Goal: Information Seeking & Learning: Learn about a topic

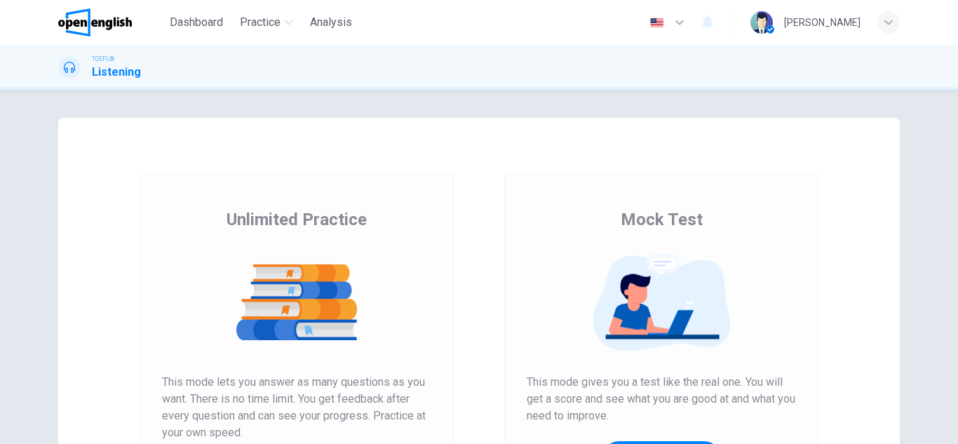
click at [382, 183] on div "Unlimited Practice This mode lets you answer as many questions as you want. The…" at bounding box center [297, 361] width 314 height 375
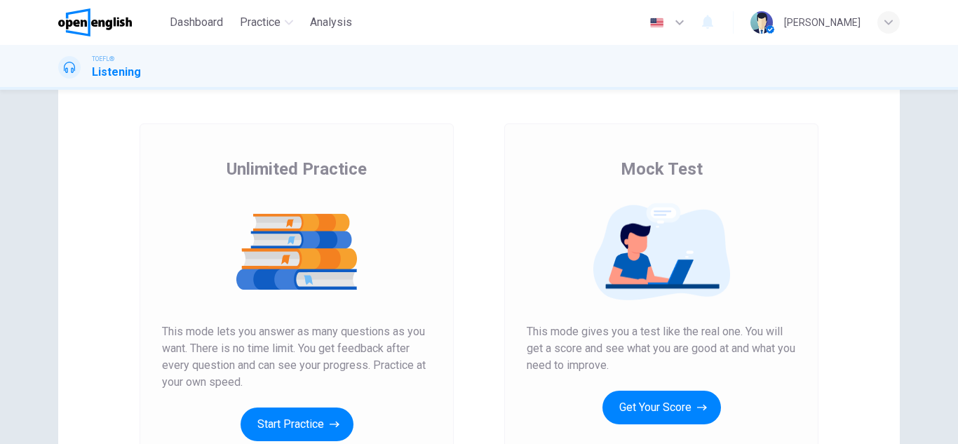
scroll to position [38, 0]
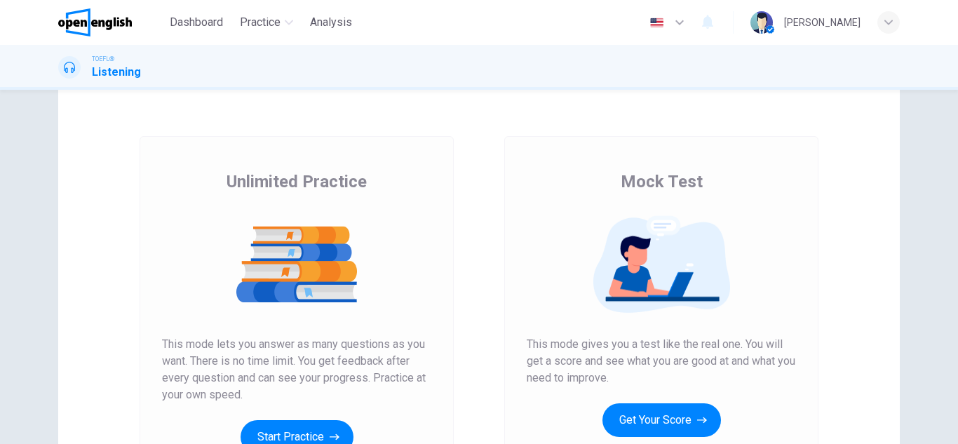
click at [382, 184] on div "Unlimited Practice This mode lets you answer as many questions as you want. The…" at bounding box center [296, 311] width 269 height 283
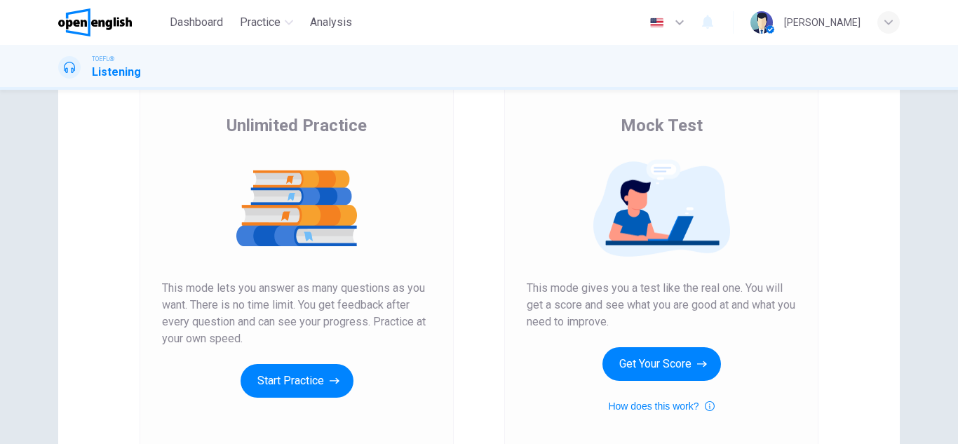
scroll to position [122, 0]
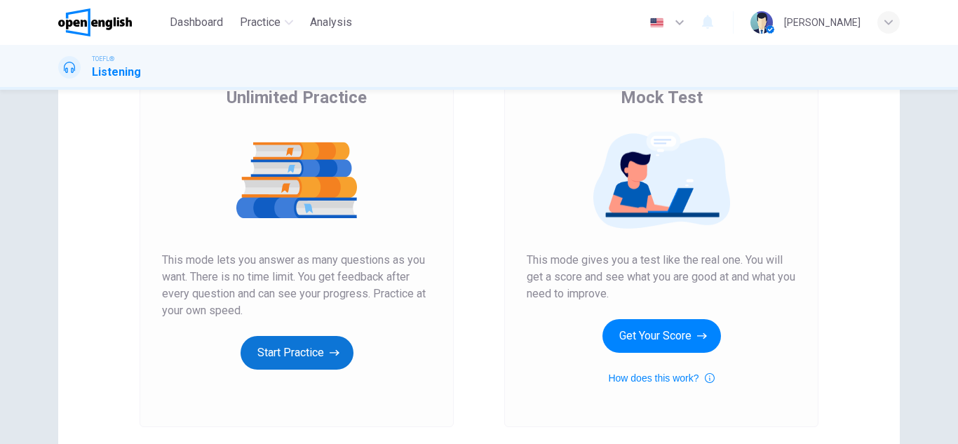
click at [314, 356] on button "Start Practice" at bounding box center [297, 353] width 113 height 34
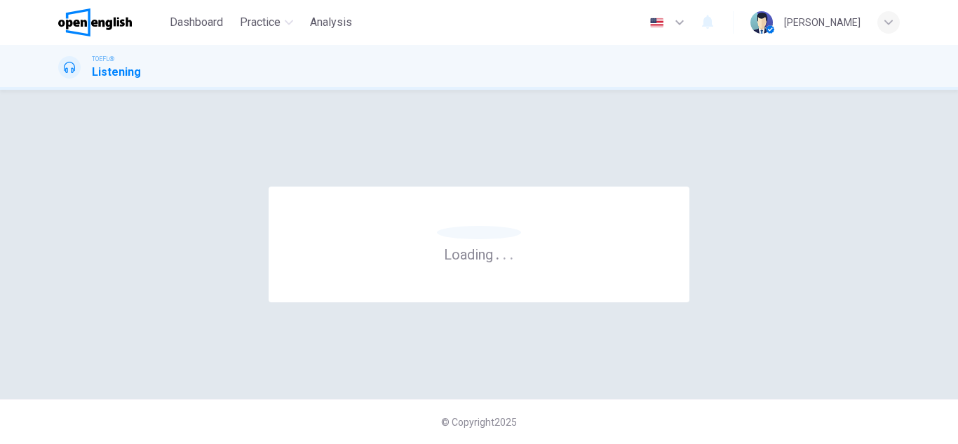
scroll to position [0, 0]
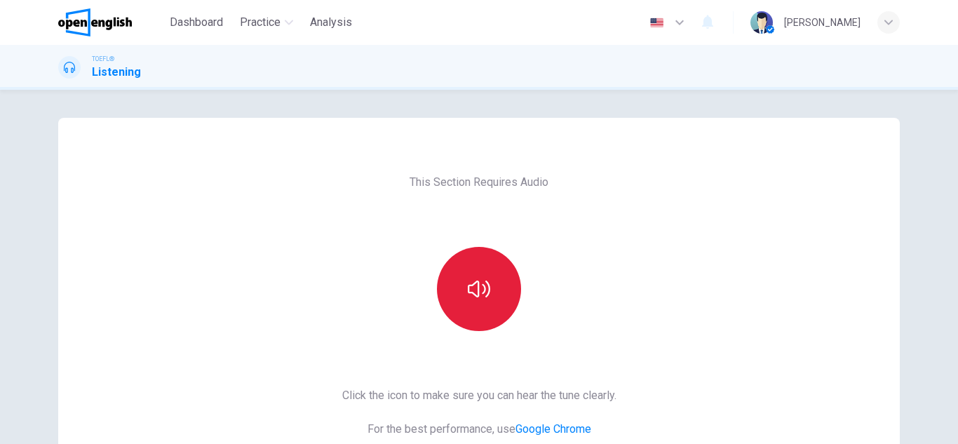
click at [490, 291] on icon "button" at bounding box center [479, 289] width 22 height 17
click at [16, 227] on div "This Section Requires Audio Click the icon to make sure you can hear the tune c…" at bounding box center [479, 267] width 958 height 354
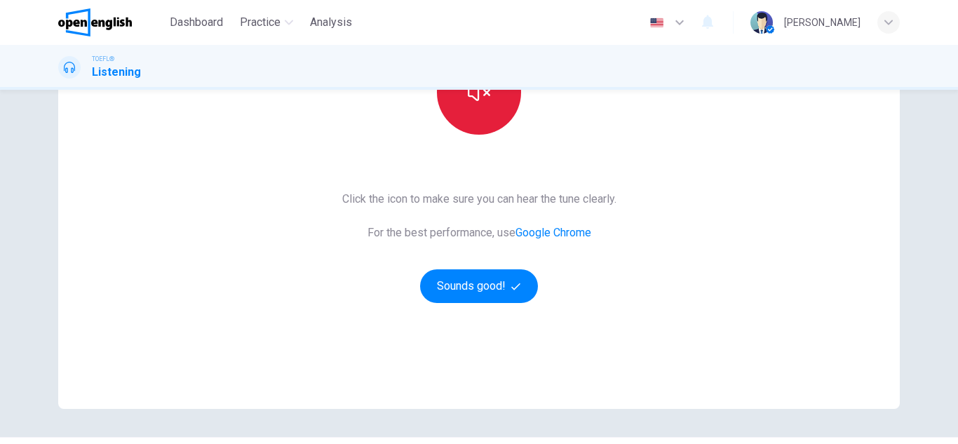
scroll to position [224, 0]
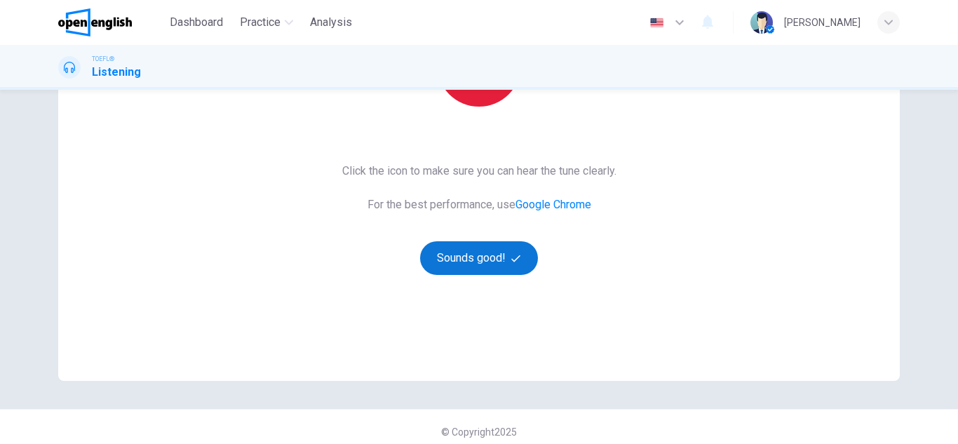
click at [464, 261] on button "Sounds good!" at bounding box center [479, 258] width 118 height 34
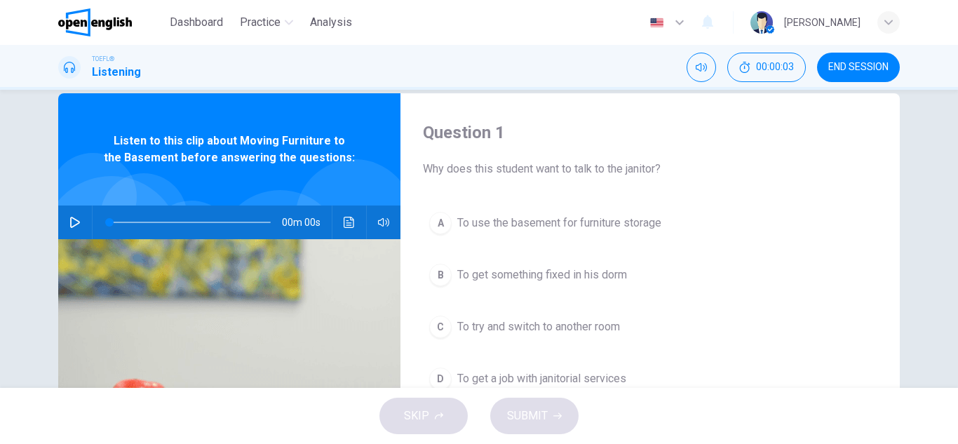
scroll to position [0, 0]
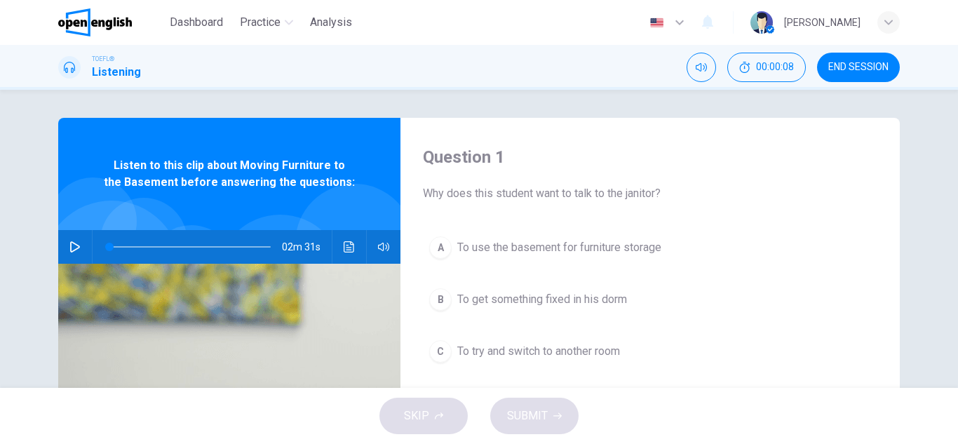
click at [74, 246] on icon "button" at bounding box center [74, 246] width 11 height 11
click at [20, 154] on div "Question 1 Why does this student want to talk to the janitor? A To use the base…" at bounding box center [479, 239] width 958 height 298
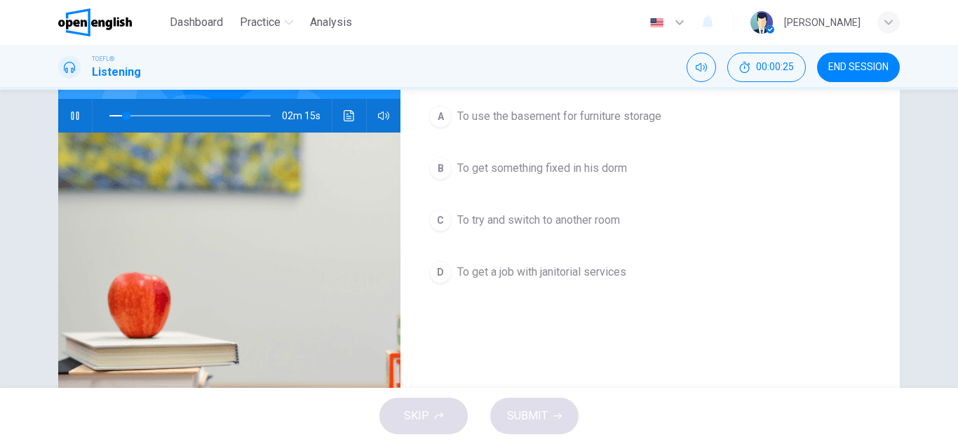
scroll to position [133, 0]
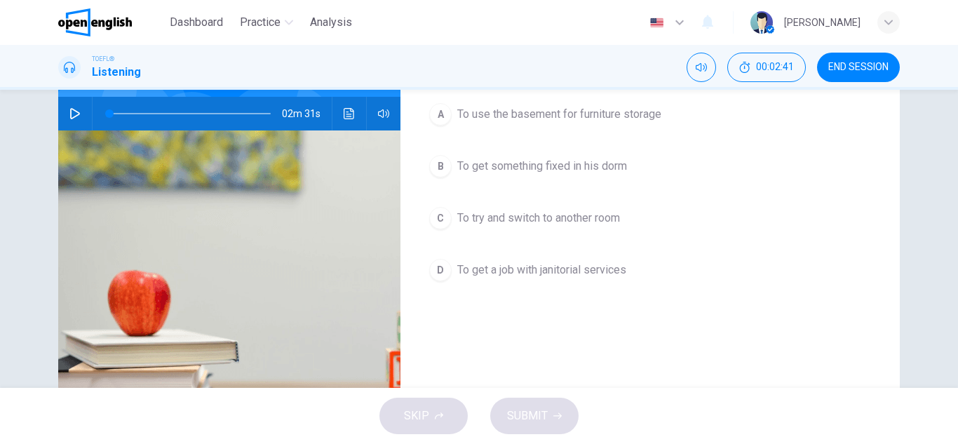
click at [434, 116] on div "A" at bounding box center [440, 114] width 22 height 22
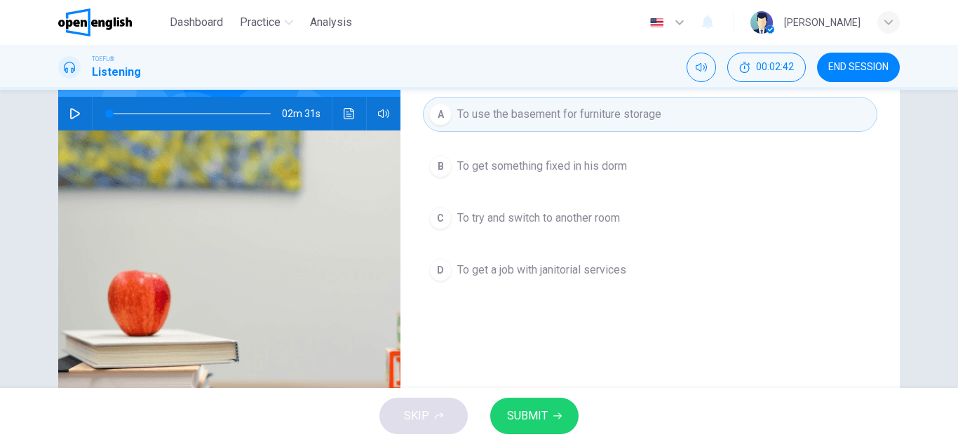
click at [541, 417] on span "SUBMIT" at bounding box center [527, 416] width 41 height 20
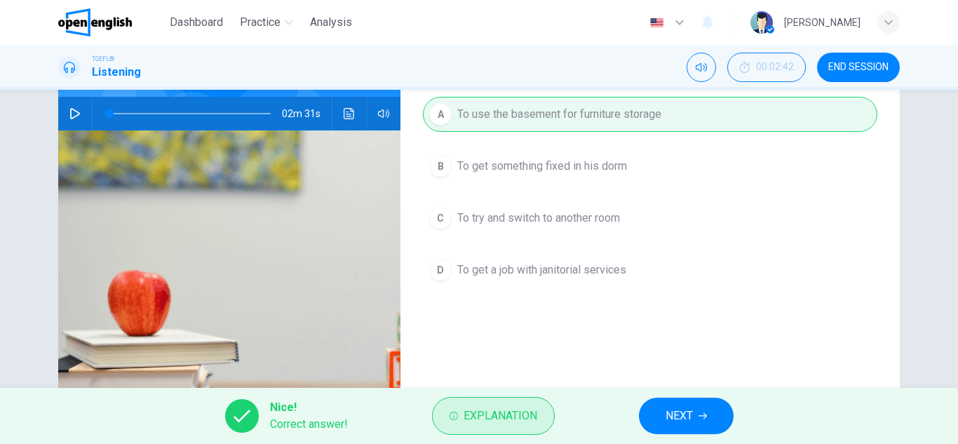
click at [516, 415] on span "Explanation" at bounding box center [501, 416] width 74 height 20
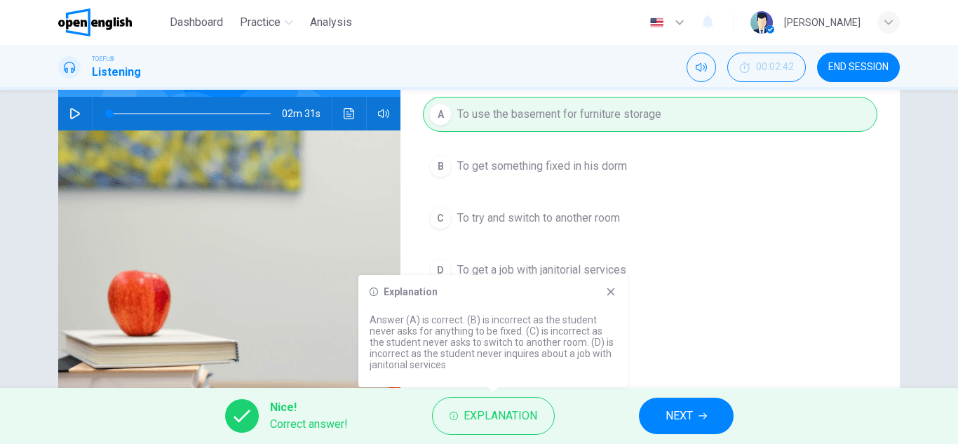
click at [673, 414] on span "NEXT" at bounding box center [679, 416] width 27 height 20
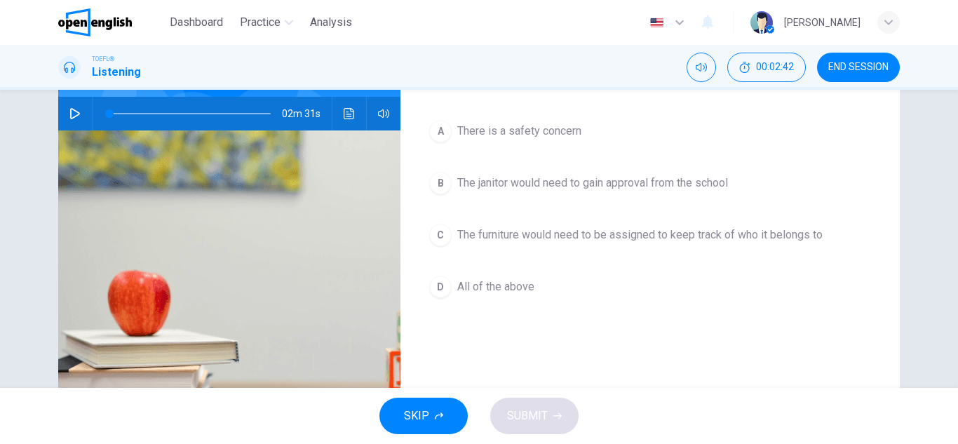
scroll to position [150, 0]
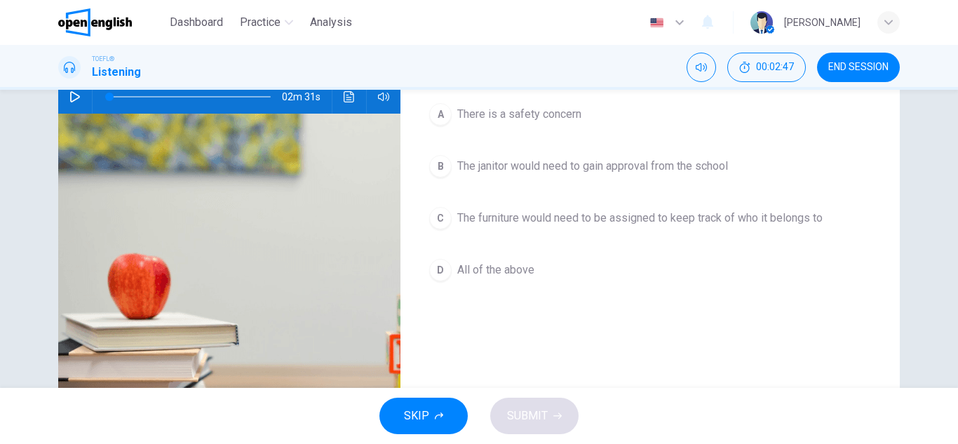
click at [931, 311] on div "Question 2 Which of the following reasons are part of the university policy tha…" at bounding box center [479, 239] width 958 height 298
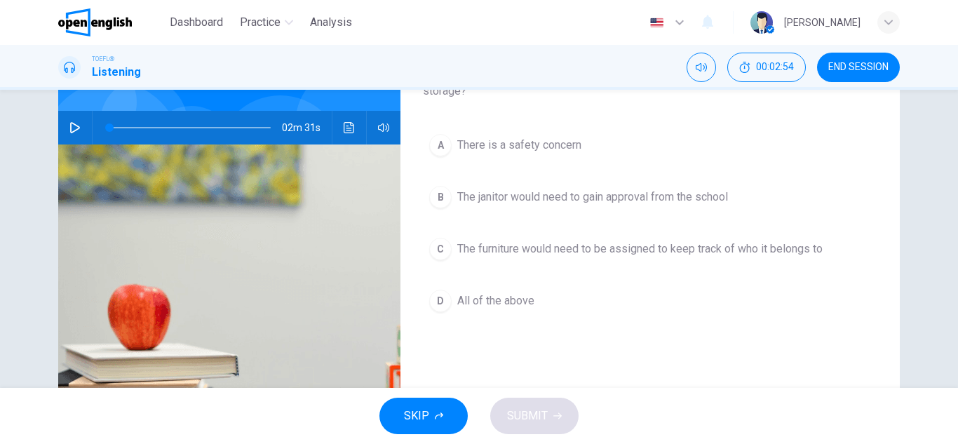
scroll to position [122, 0]
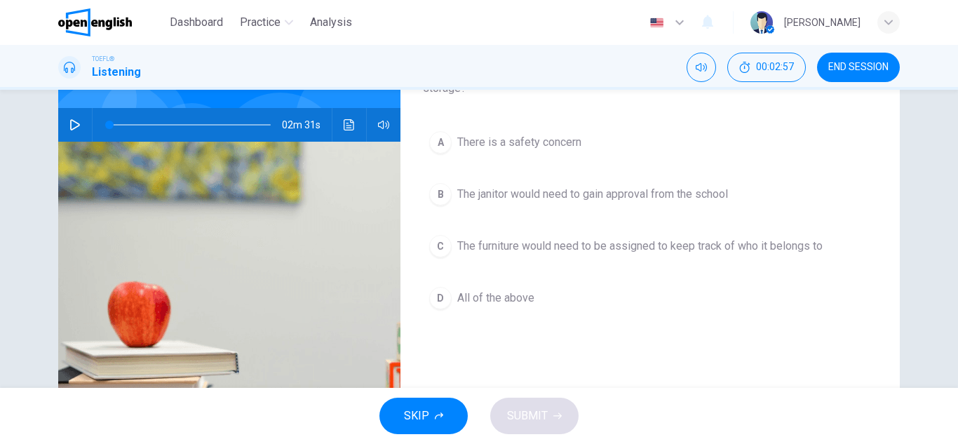
click at [71, 129] on icon "button" at bounding box center [75, 124] width 10 height 11
click at [441, 299] on div "D" at bounding box center [440, 298] width 22 height 22
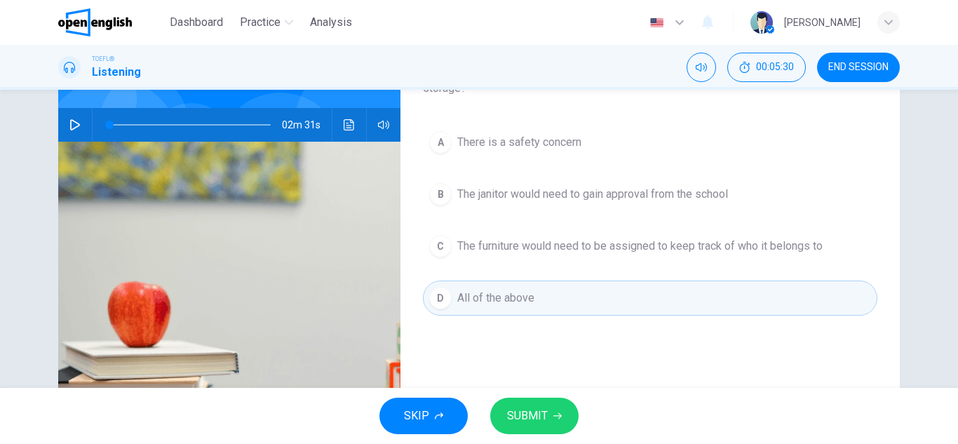
click at [528, 416] on span "SUBMIT" at bounding box center [527, 416] width 41 height 20
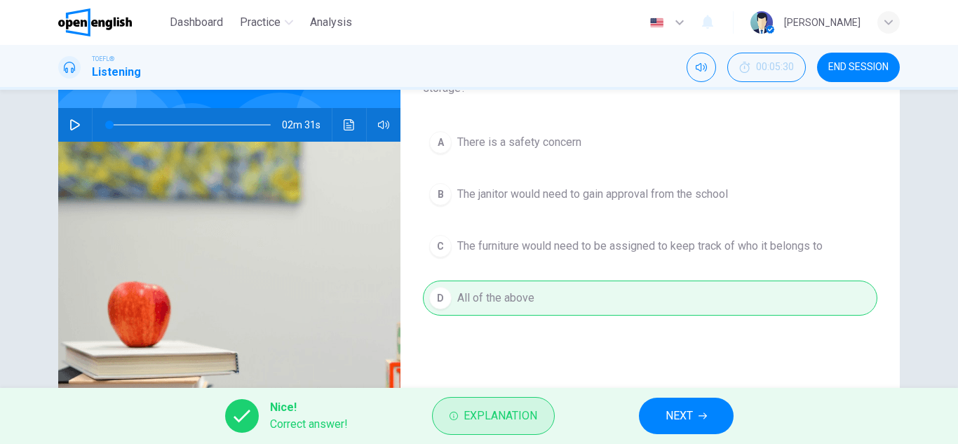
click at [521, 415] on span "Explanation" at bounding box center [501, 416] width 74 height 20
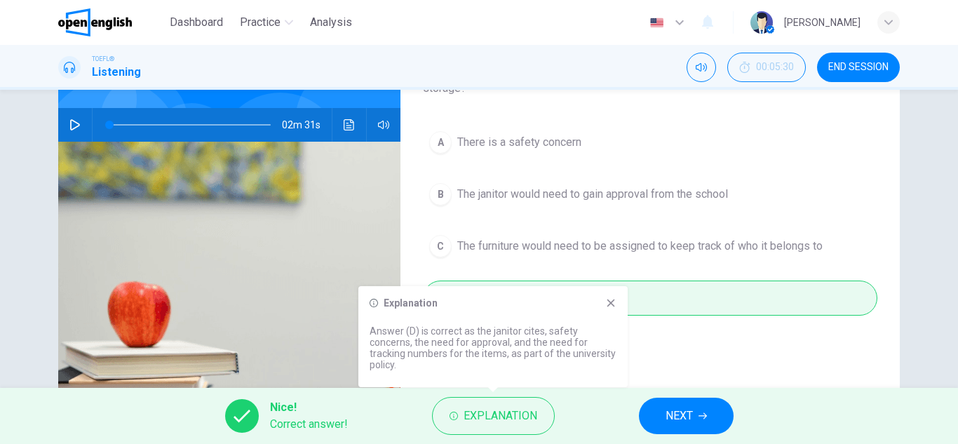
click at [676, 415] on span "NEXT" at bounding box center [679, 416] width 27 height 20
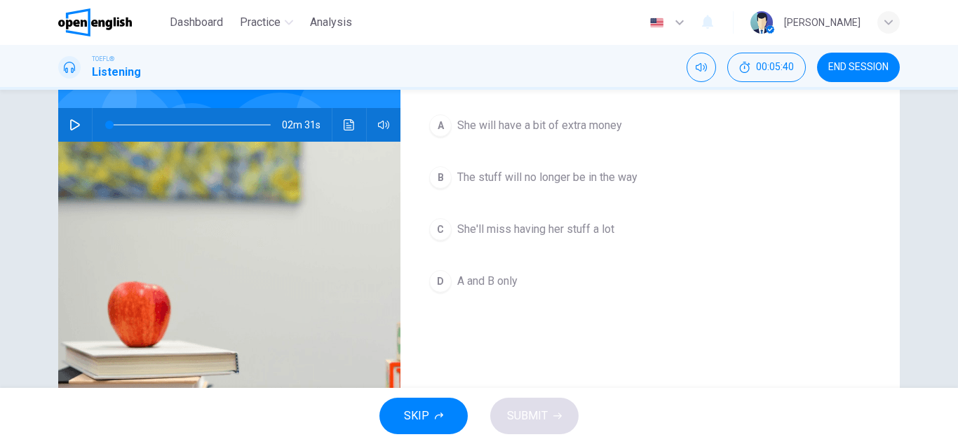
click at [72, 126] on icon "button" at bounding box center [74, 124] width 11 height 11
click at [444, 130] on div "A" at bounding box center [440, 125] width 22 height 22
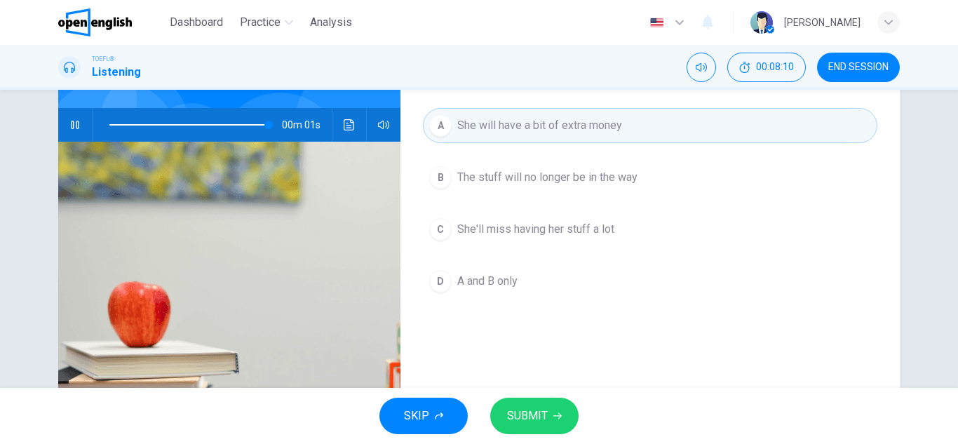
click at [443, 175] on div "B" at bounding box center [440, 177] width 22 height 22
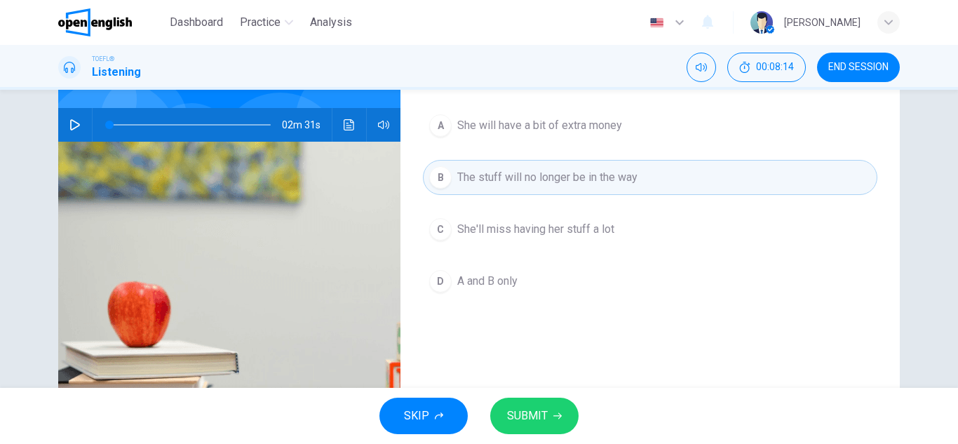
click at [443, 279] on div "D" at bounding box center [440, 281] width 22 height 22
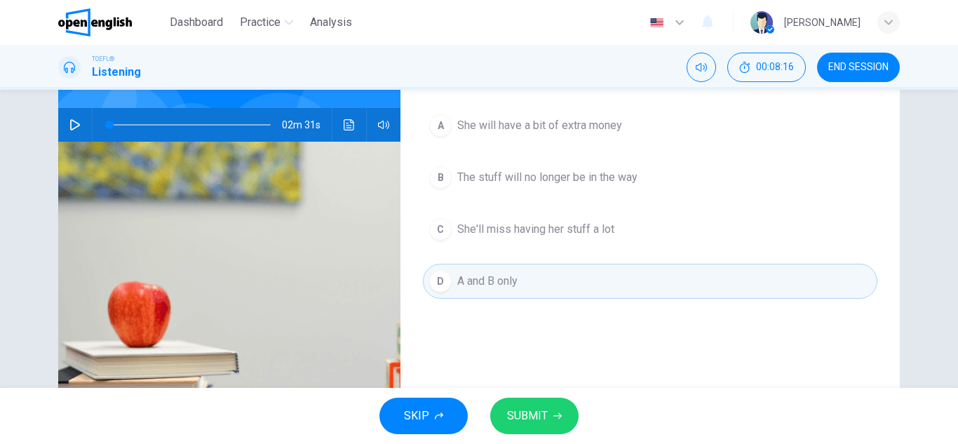
click at [527, 409] on span "SUBMIT" at bounding box center [527, 416] width 41 height 20
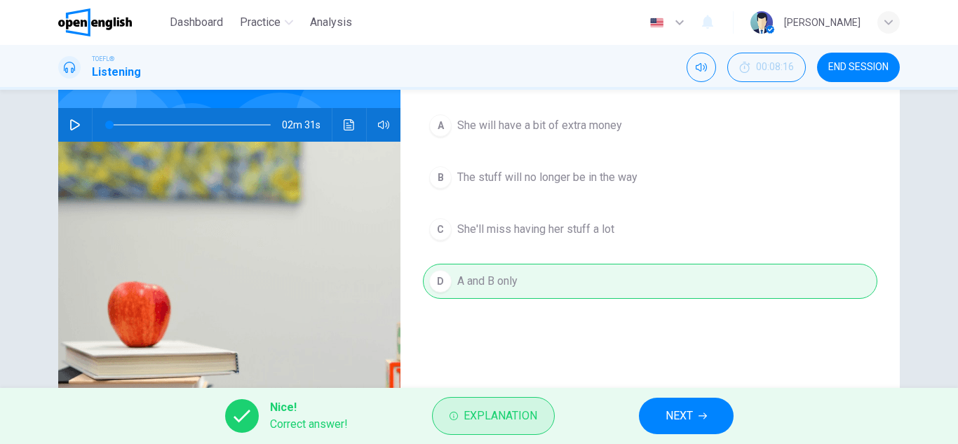
click at [498, 417] on span "Explanation" at bounding box center [501, 416] width 74 height 20
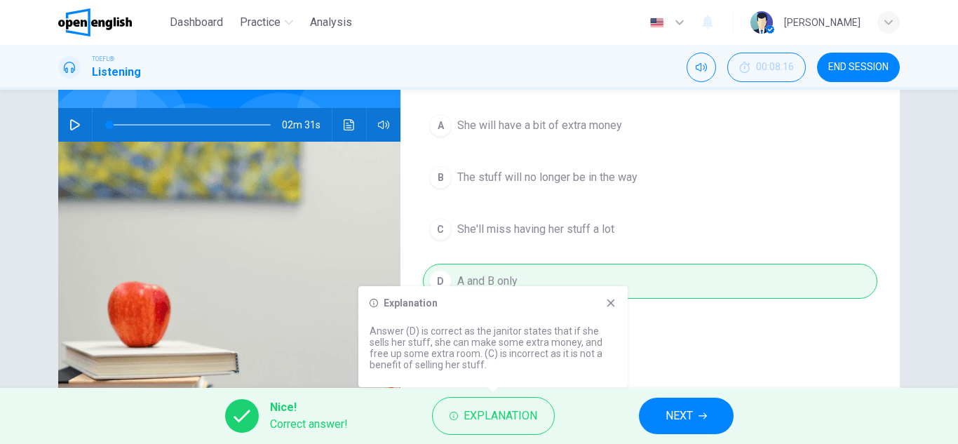
click at [694, 418] on button "NEXT" at bounding box center [686, 416] width 95 height 36
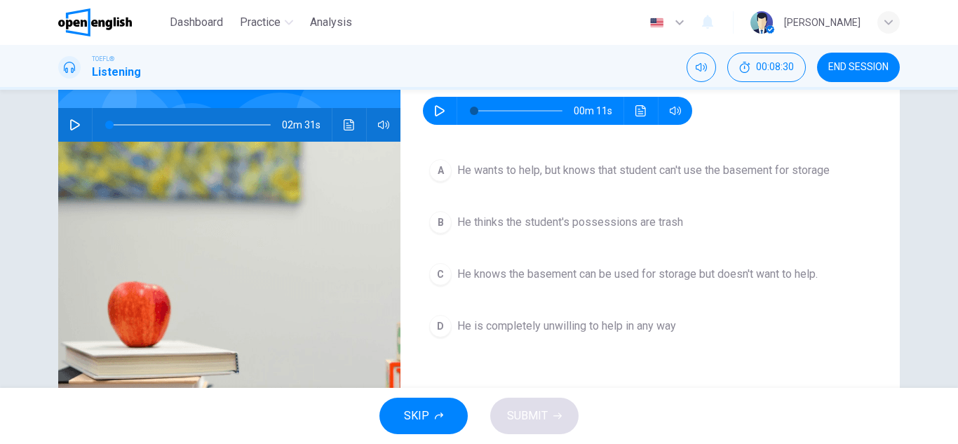
click at [74, 127] on icon "button" at bounding box center [74, 124] width 11 height 11
click at [438, 111] on icon "button" at bounding box center [439, 110] width 11 height 11
type input "*"
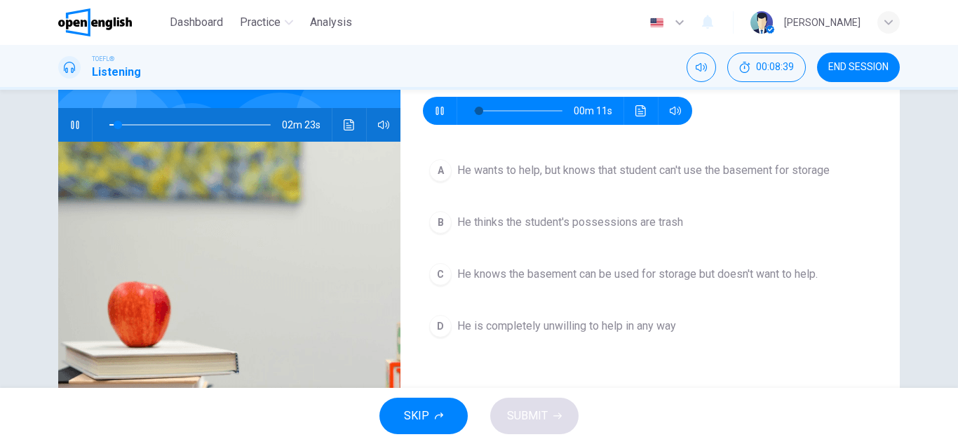
type input "**"
type input "*"
type input "**"
type input "*"
type input "**"
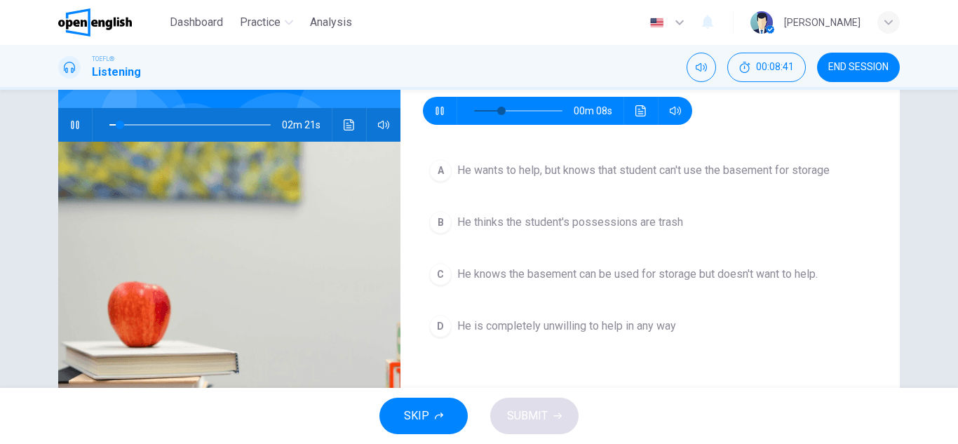
type input "*"
type input "**"
type input "*"
type input "**"
type input "*"
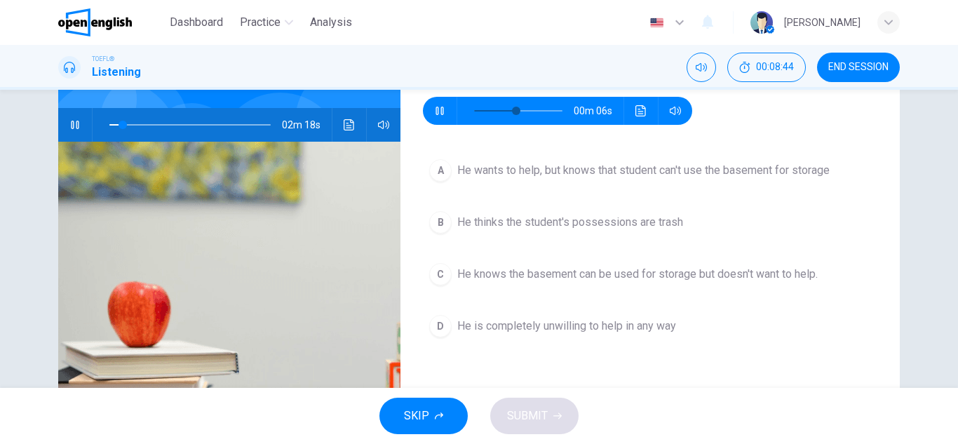
type input "**"
type input "*"
type input "**"
click at [72, 130] on button "button" at bounding box center [75, 125] width 22 height 34
type input "**"
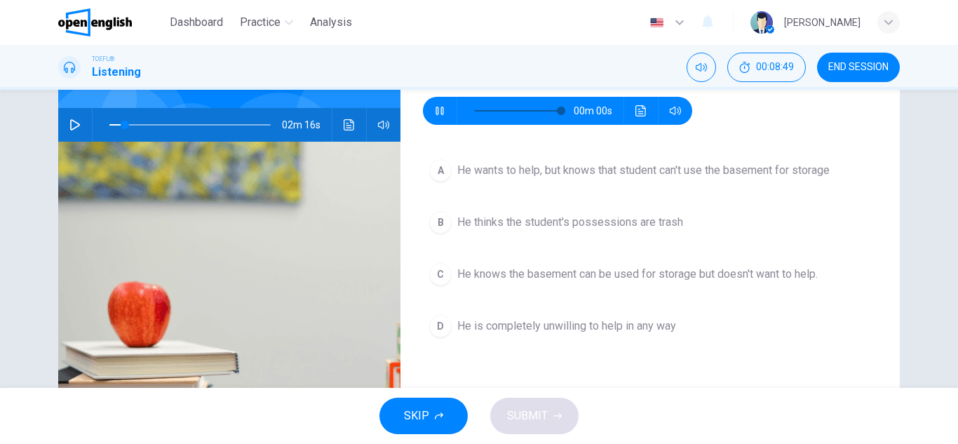
type input "*"
type input "**"
click at [436, 116] on icon "button" at bounding box center [440, 110] width 10 height 11
type input "*"
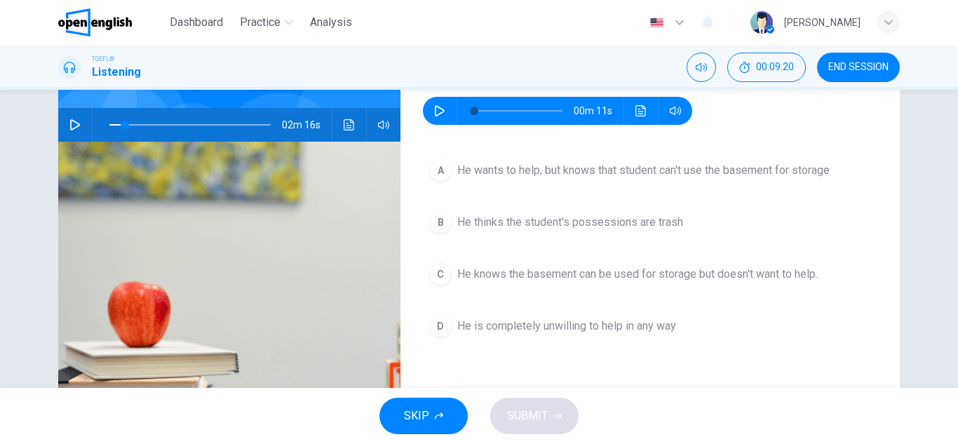
click at [443, 222] on div "B" at bounding box center [440, 222] width 22 height 22
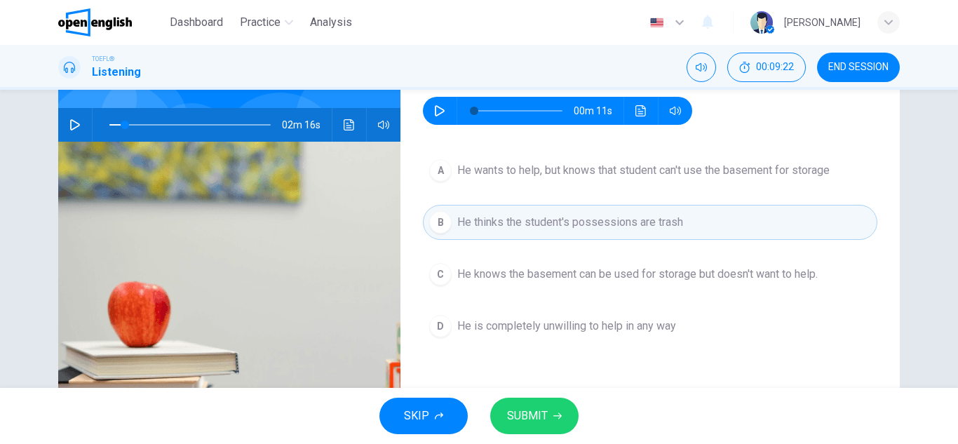
click at [542, 410] on span "SUBMIT" at bounding box center [527, 416] width 41 height 20
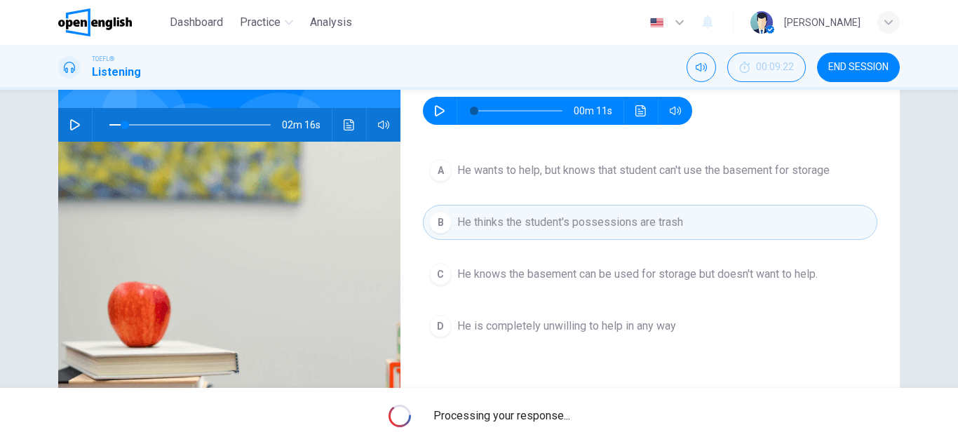
type input "**"
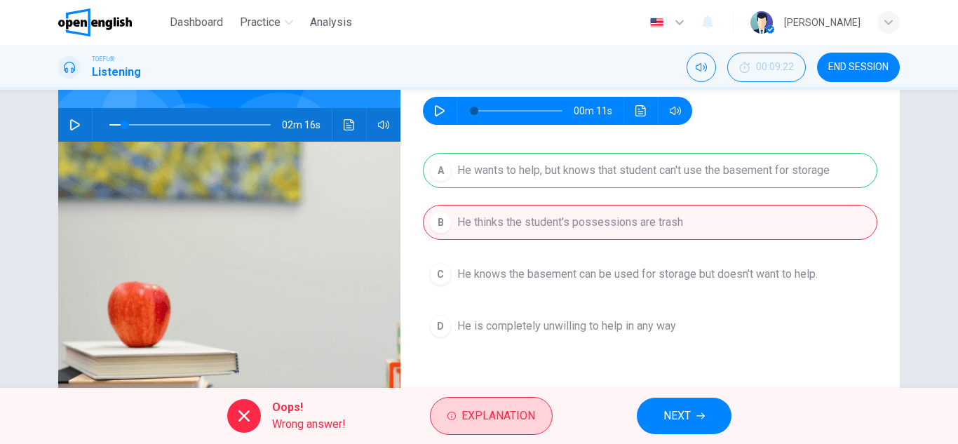
click at [526, 413] on span "Explanation" at bounding box center [499, 416] width 74 height 20
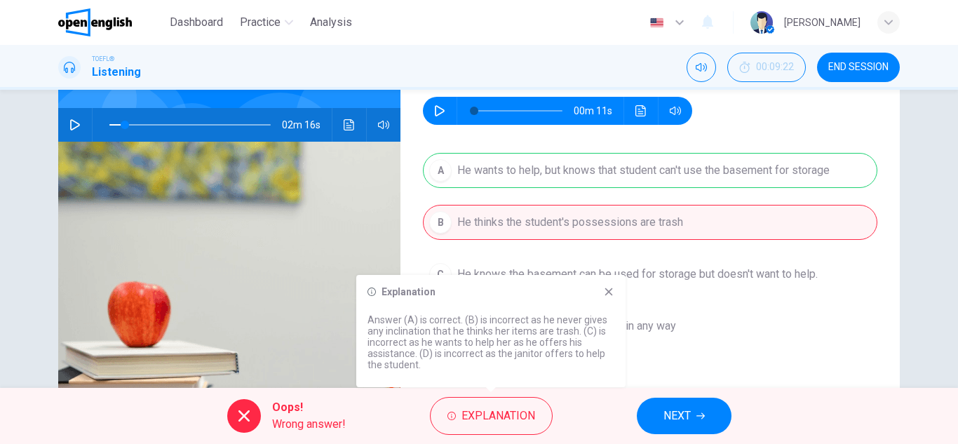
click at [676, 420] on span "NEXT" at bounding box center [677, 416] width 27 height 20
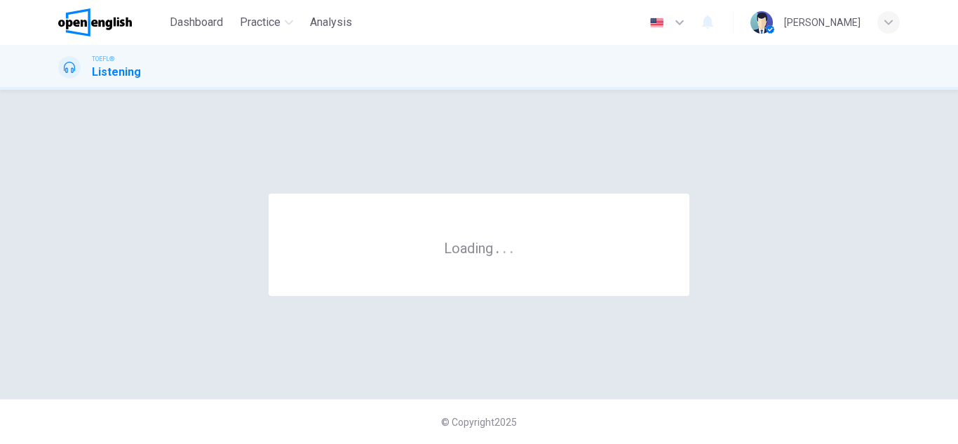
scroll to position [0, 0]
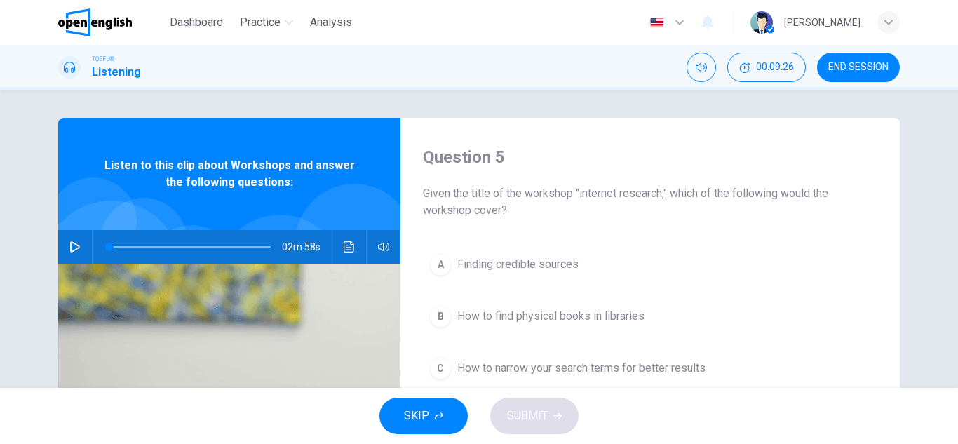
click at [74, 247] on icon "button" at bounding box center [74, 246] width 11 height 11
click at [931, 198] on div "Question 5 Given the title of the workshop "internet research," which of the fo…" at bounding box center [479, 239] width 958 height 298
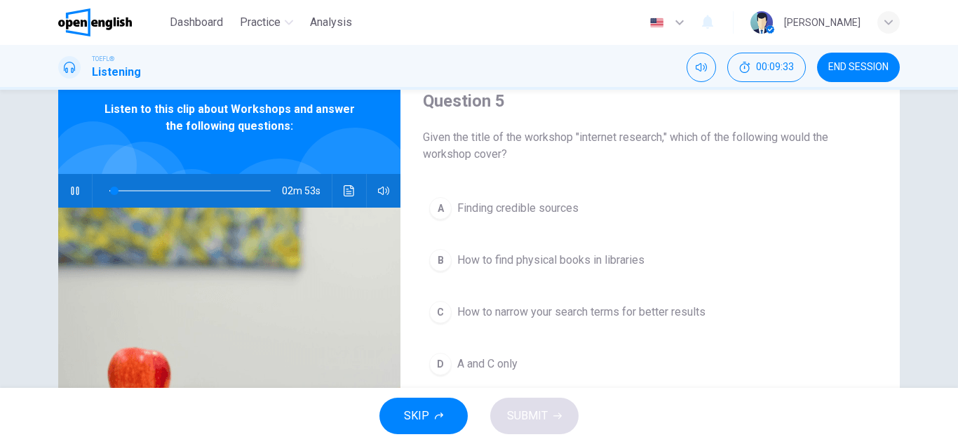
scroll to position [84, 0]
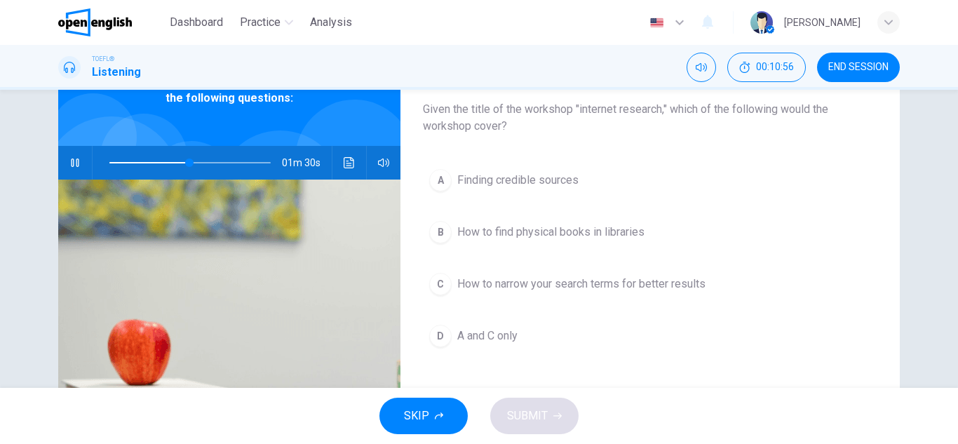
click at [471, 342] on span "A and C only" at bounding box center [487, 336] width 60 height 17
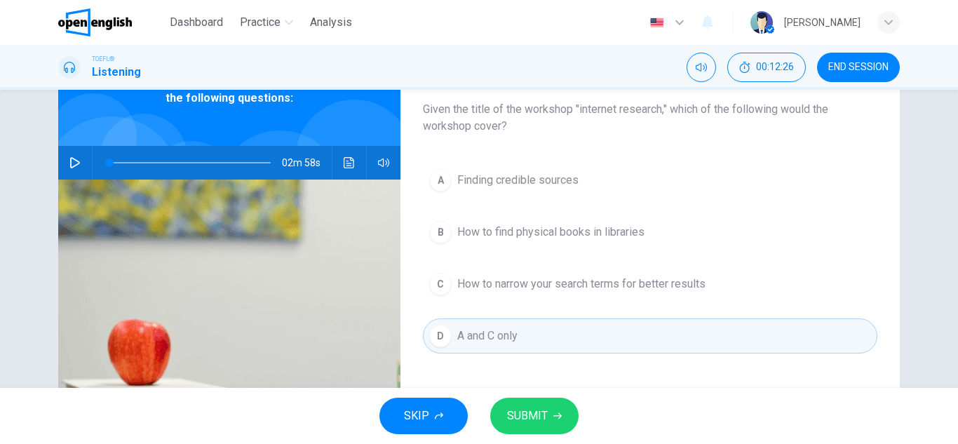
click at [533, 416] on span "SUBMIT" at bounding box center [527, 416] width 41 height 20
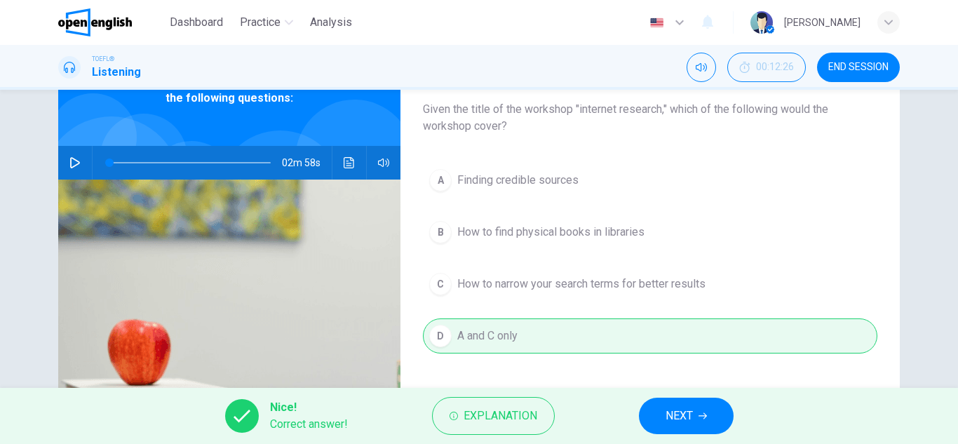
click at [678, 417] on span "NEXT" at bounding box center [679, 416] width 27 height 20
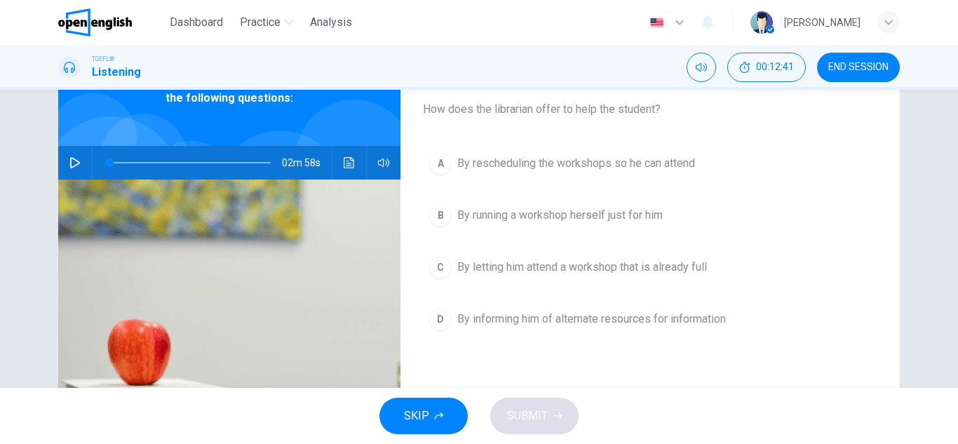
click at [478, 320] on span "By informing him of alternate resources for information" at bounding box center [591, 319] width 269 height 17
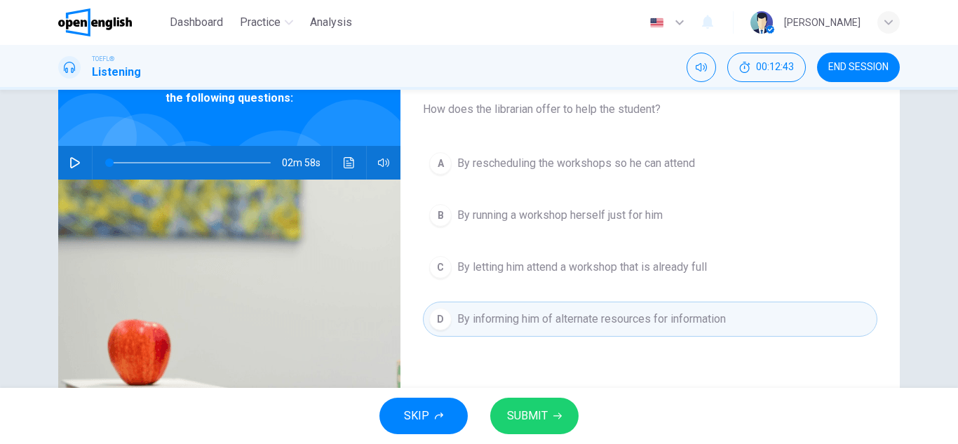
click at [526, 416] on span "SUBMIT" at bounding box center [527, 416] width 41 height 20
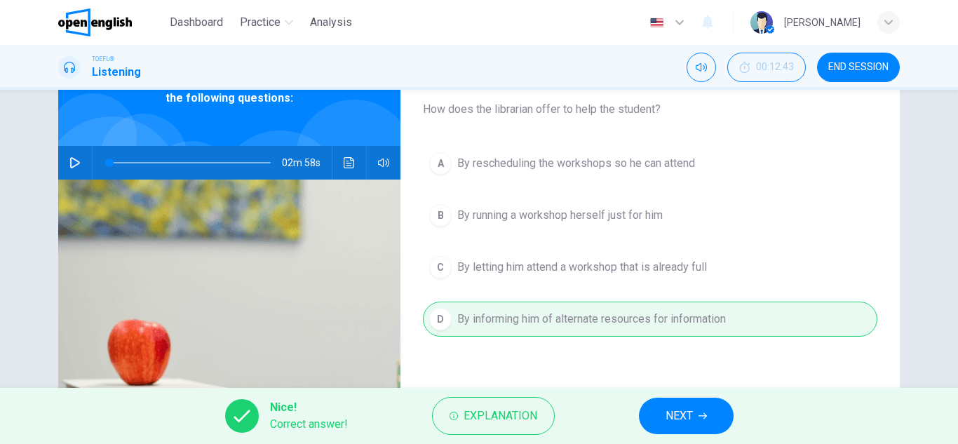
click at [682, 423] on span "NEXT" at bounding box center [679, 416] width 27 height 20
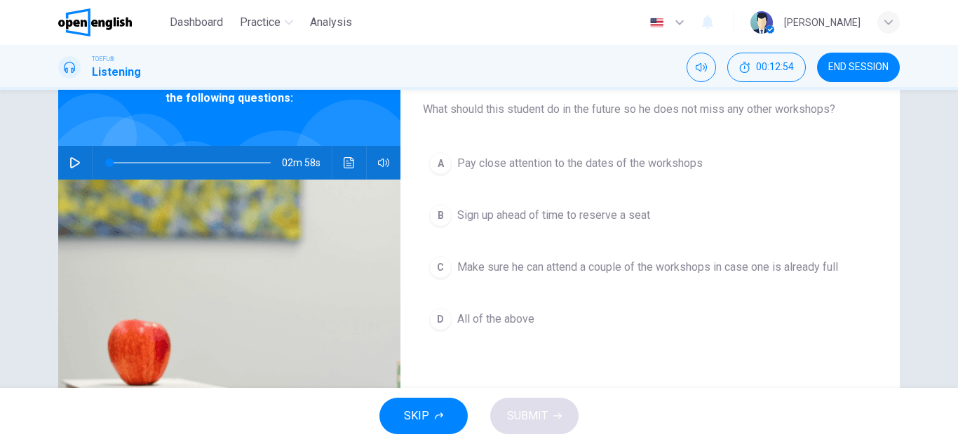
click at [73, 161] on icon "button" at bounding box center [74, 162] width 11 height 11
click at [73, 167] on icon "button" at bounding box center [74, 162] width 11 height 11
click at [452, 323] on button "D All of the above" at bounding box center [650, 319] width 455 height 35
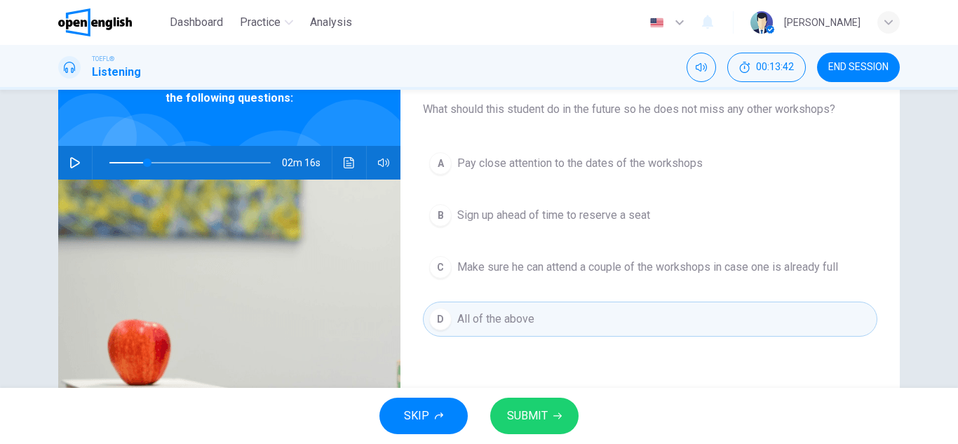
click at [527, 421] on span "SUBMIT" at bounding box center [527, 416] width 41 height 20
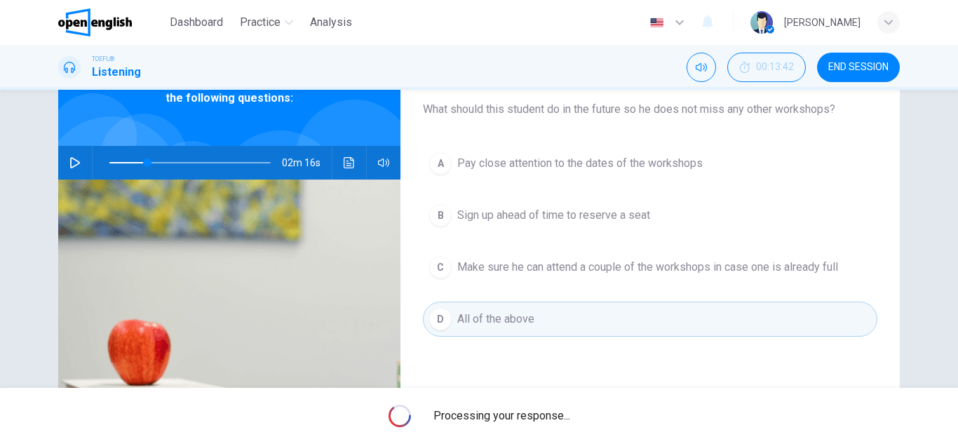
type input "**"
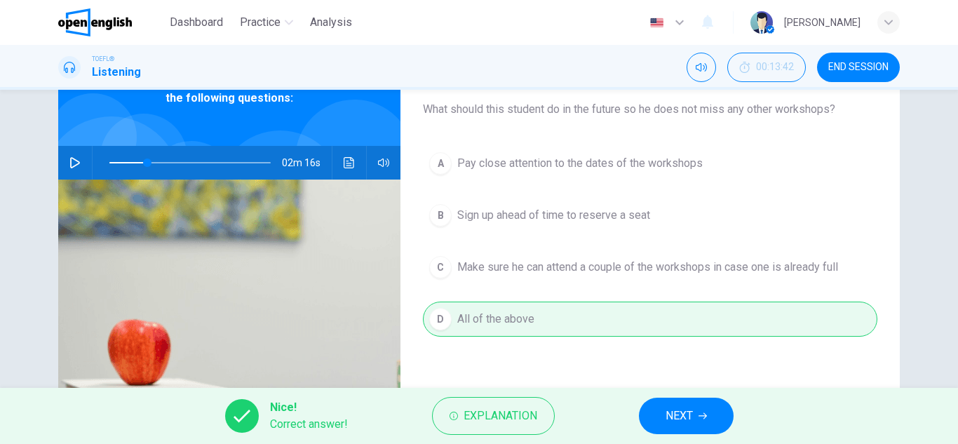
click at [666, 419] on span "NEXT" at bounding box center [679, 416] width 27 height 20
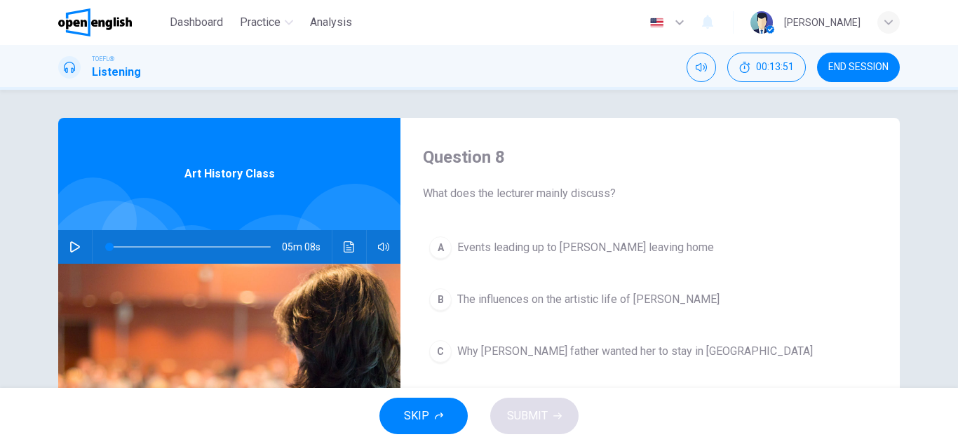
click at [74, 247] on icon "button" at bounding box center [74, 246] width 11 height 11
click at [735, 159] on h4 "Question 8" at bounding box center [650, 157] width 455 height 22
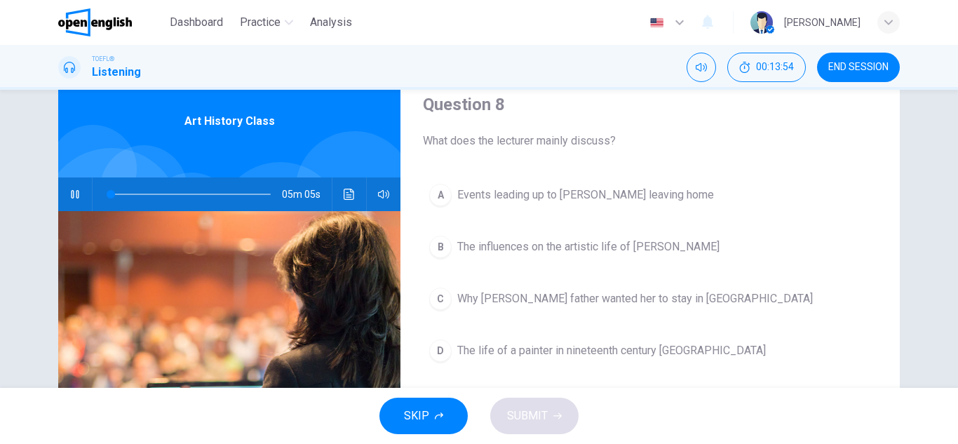
scroll to position [56, 0]
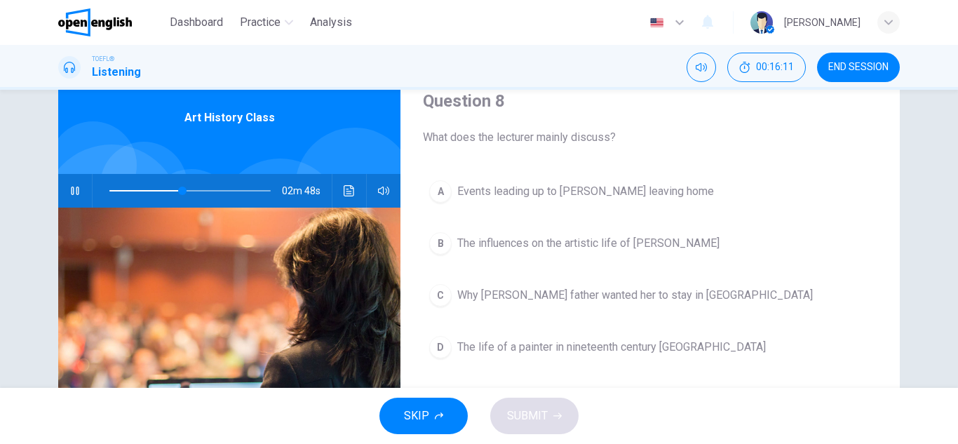
click at [653, 347] on span "The life of a painter in nineteenth century [GEOGRAPHIC_DATA]" at bounding box center [611, 347] width 309 height 17
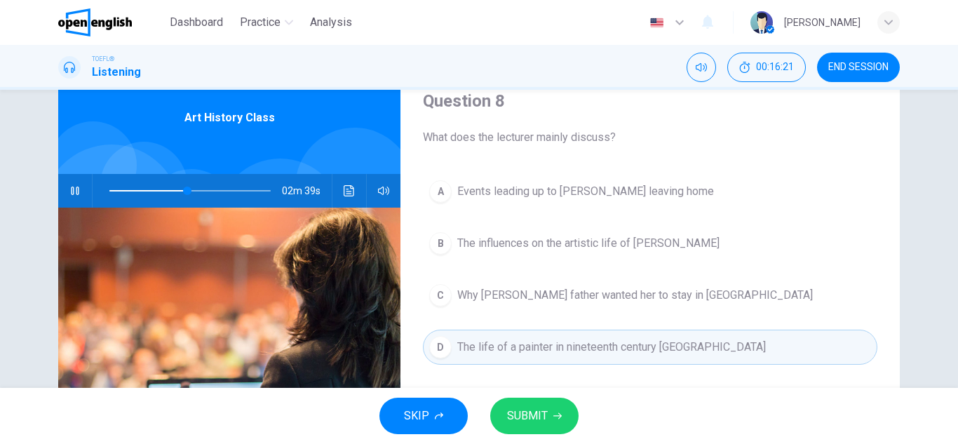
click at [536, 415] on span "SUBMIT" at bounding box center [527, 416] width 41 height 20
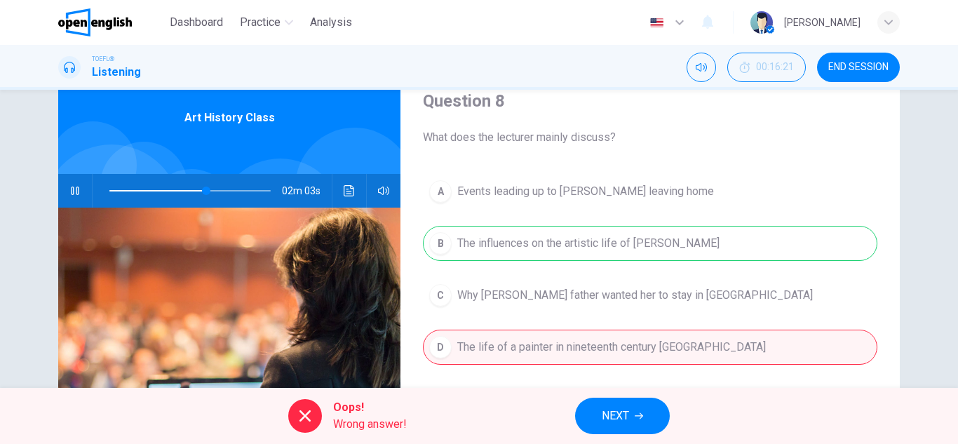
click at [73, 196] on icon "button" at bounding box center [74, 190] width 11 height 11
click at [72, 194] on icon "button" at bounding box center [74, 190] width 11 height 11
click at [628, 417] on span "NEXT" at bounding box center [615, 416] width 27 height 20
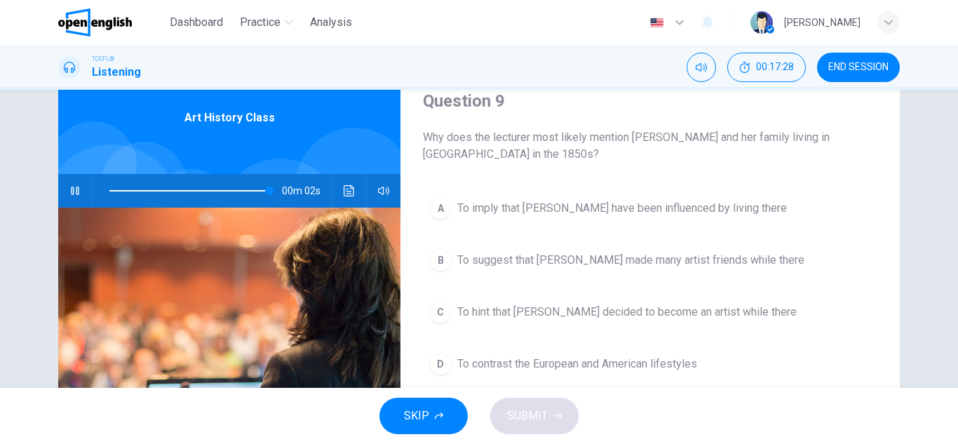
click at [173, 192] on span at bounding box center [189, 191] width 161 height 20
click at [76, 195] on icon "button" at bounding box center [74, 190] width 11 height 11
click at [444, 314] on div "C" at bounding box center [440, 312] width 22 height 22
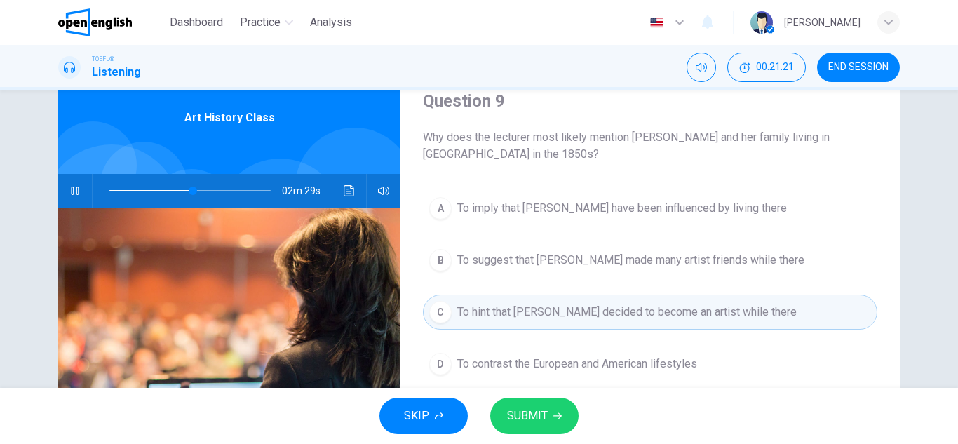
click at [547, 418] on button "SUBMIT" at bounding box center [534, 416] width 88 height 36
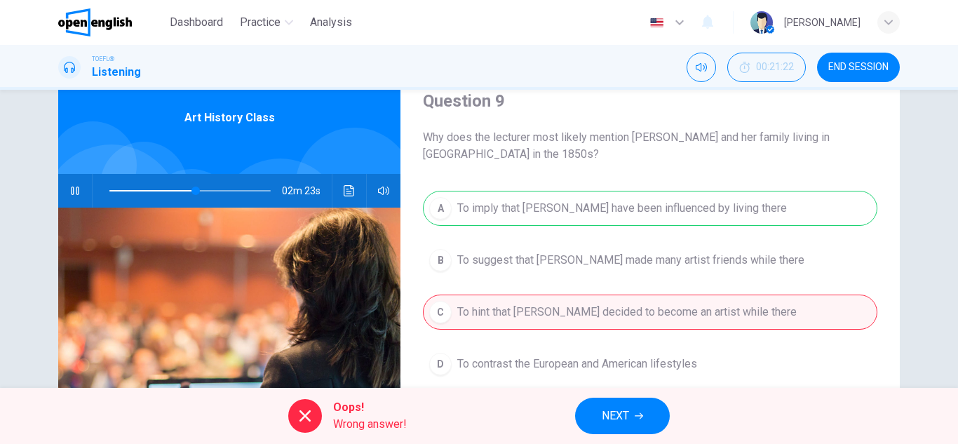
click at [615, 419] on span "NEXT" at bounding box center [615, 416] width 27 height 20
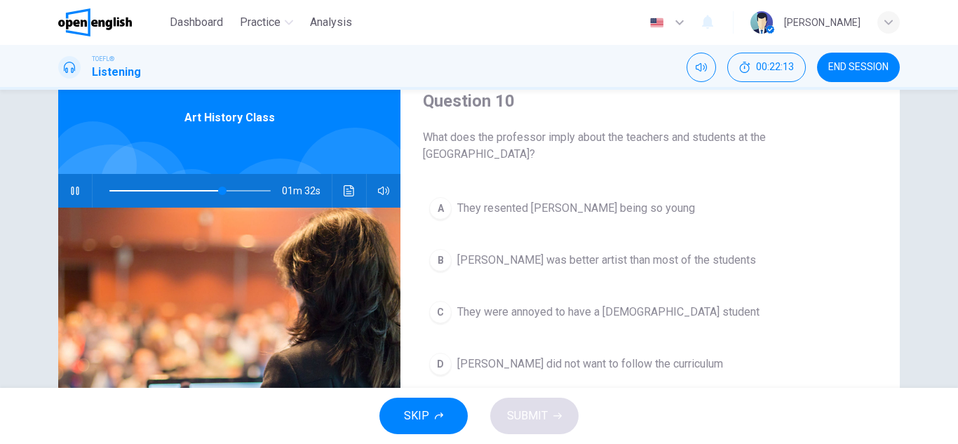
click at [72, 187] on icon "button" at bounding box center [74, 190] width 11 height 11
type input "**"
